Goal: Task Accomplishment & Management: Complete application form

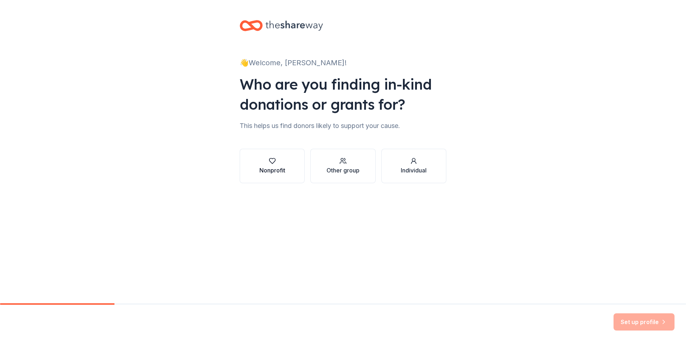
click at [269, 166] on div "Nonprofit" at bounding box center [273, 170] width 26 height 9
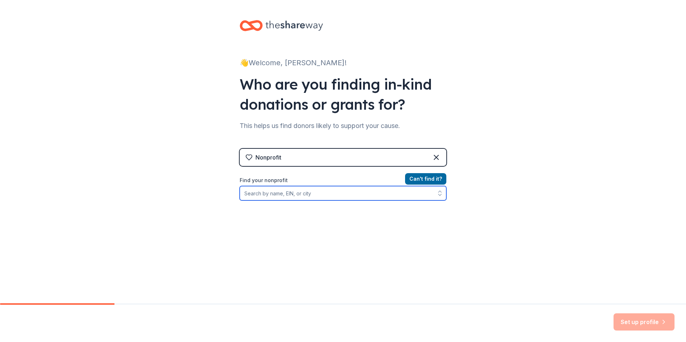
click at [365, 193] on input "Find your nonprofit" at bounding box center [343, 193] width 207 height 14
type input "region 19 southside head start"
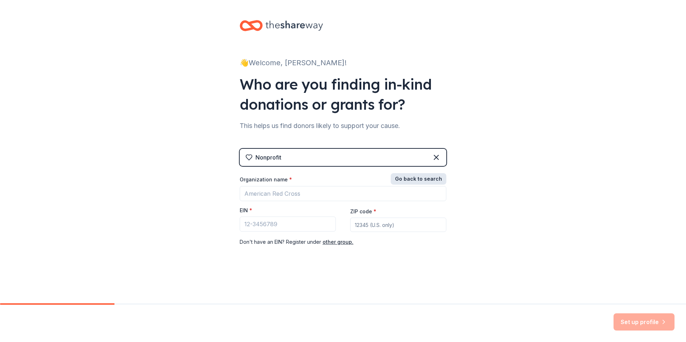
click at [408, 179] on button "Go back to search" at bounding box center [419, 178] width 56 height 11
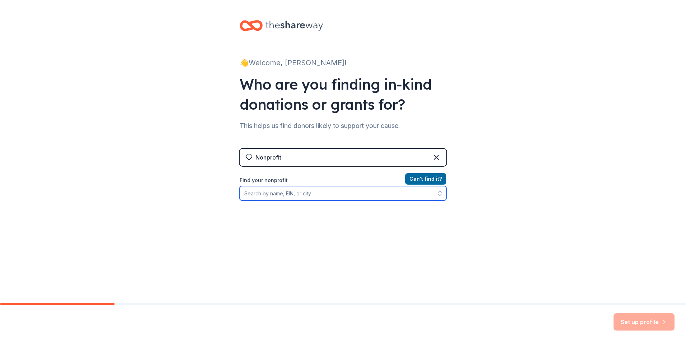
click at [340, 193] on input "Find your nonprofit" at bounding box center [343, 193] width 207 height 14
type input "[GEOGRAPHIC_DATA]"
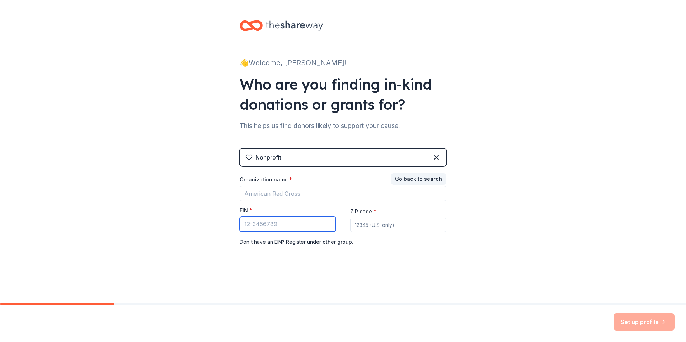
click at [247, 228] on input "EIN *" at bounding box center [288, 224] width 96 height 15
type input "[US_EMPLOYER_IDENTIFICATION_NUMBER]"
click at [363, 223] on input "ZIP code *" at bounding box center [398, 225] width 96 height 14
type input "79901"
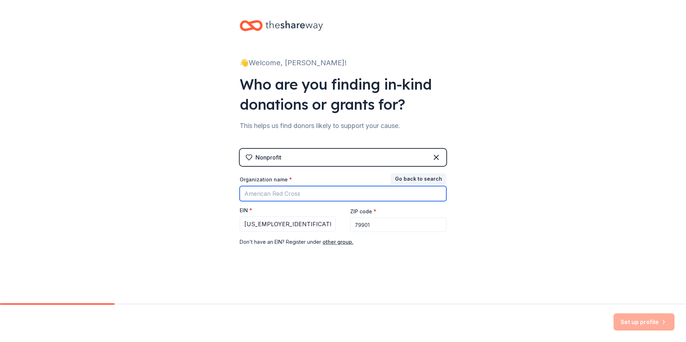
click at [280, 194] on input "Organization name *" at bounding box center [343, 193] width 207 height 15
type input "Southside Head Start"
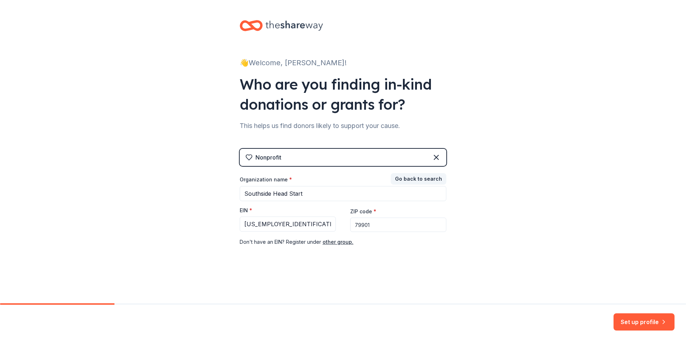
click at [638, 325] on button "Set up profile" at bounding box center [644, 322] width 61 height 17
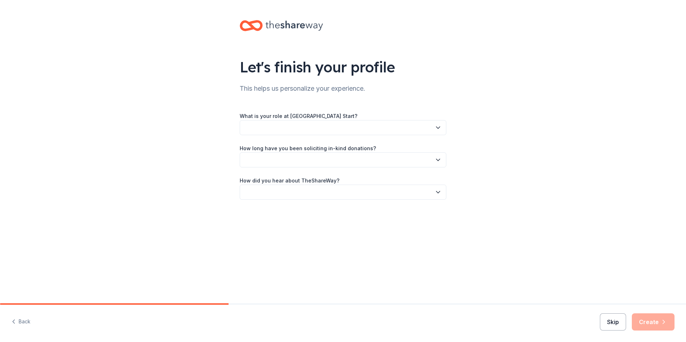
click at [610, 326] on button "Skip" at bounding box center [613, 322] width 26 height 17
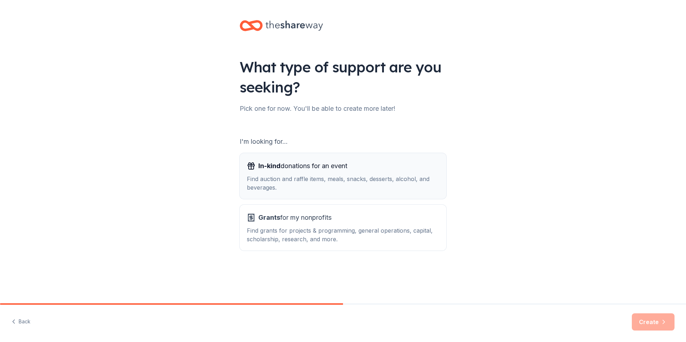
click at [351, 183] on div "Find auction and raffle items, meals, snacks, desserts, alcohol, and beverages." at bounding box center [343, 183] width 192 height 17
